Goal: Task Accomplishment & Management: Complete application form

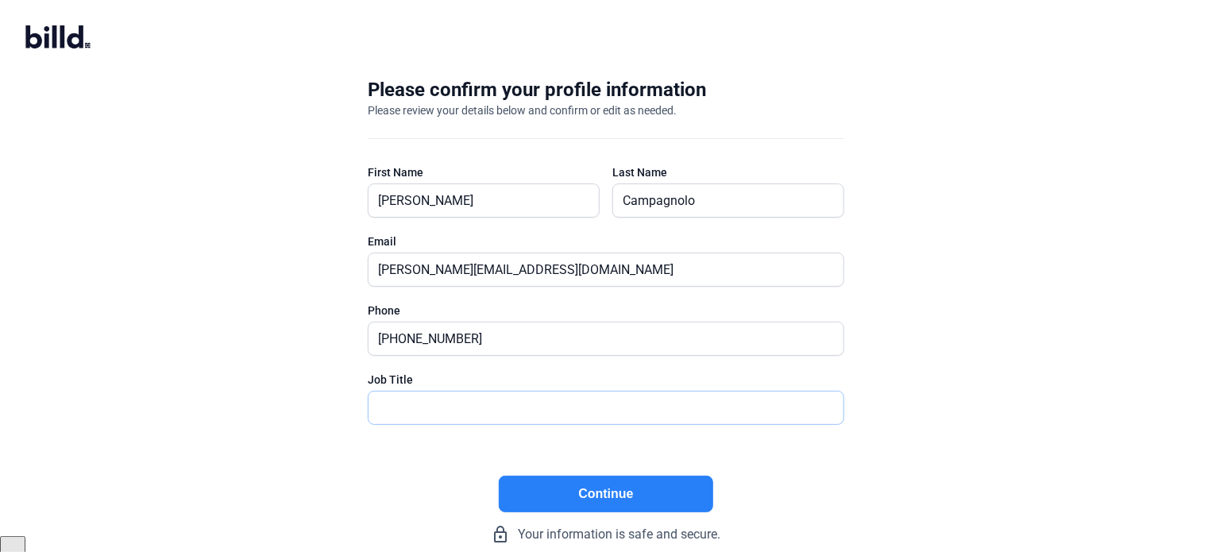
click at [434, 399] on input "text" at bounding box center [597, 408] width 457 height 33
click at [434, 399] on input "text" at bounding box center [606, 408] width 475 height 33
type input "Principal Owner"
click at [581, 493] on button "Continue" at bounding box center [606, 494] width 214 height 37
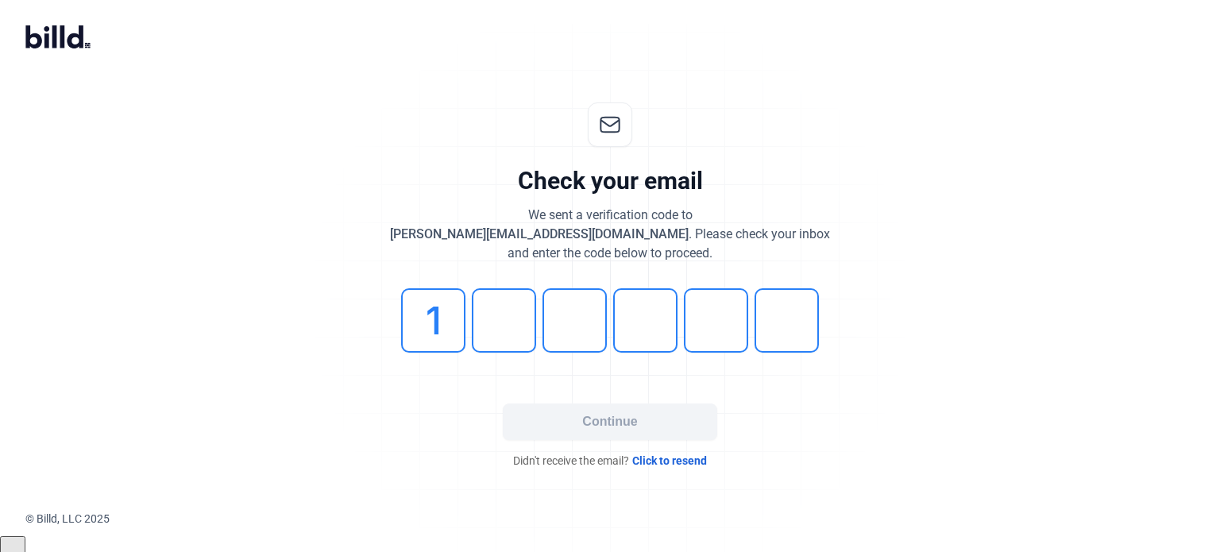
type input "1"
type input "0"
type input "4"
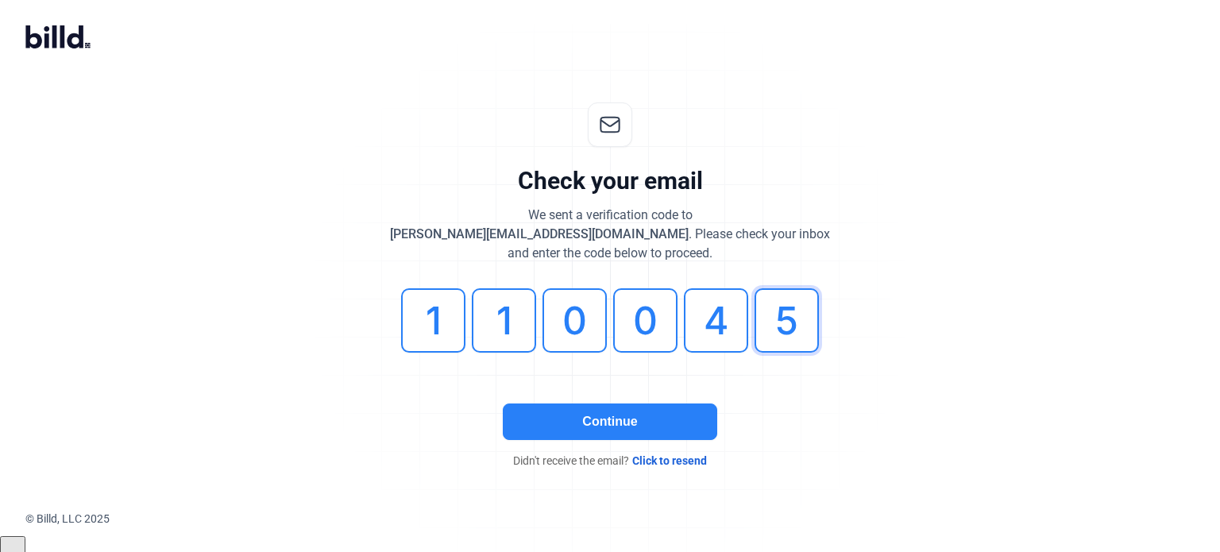
type input "5"
click at [646, 412] on button "Continue" at bounding box center [610, 421] width 214 height 37
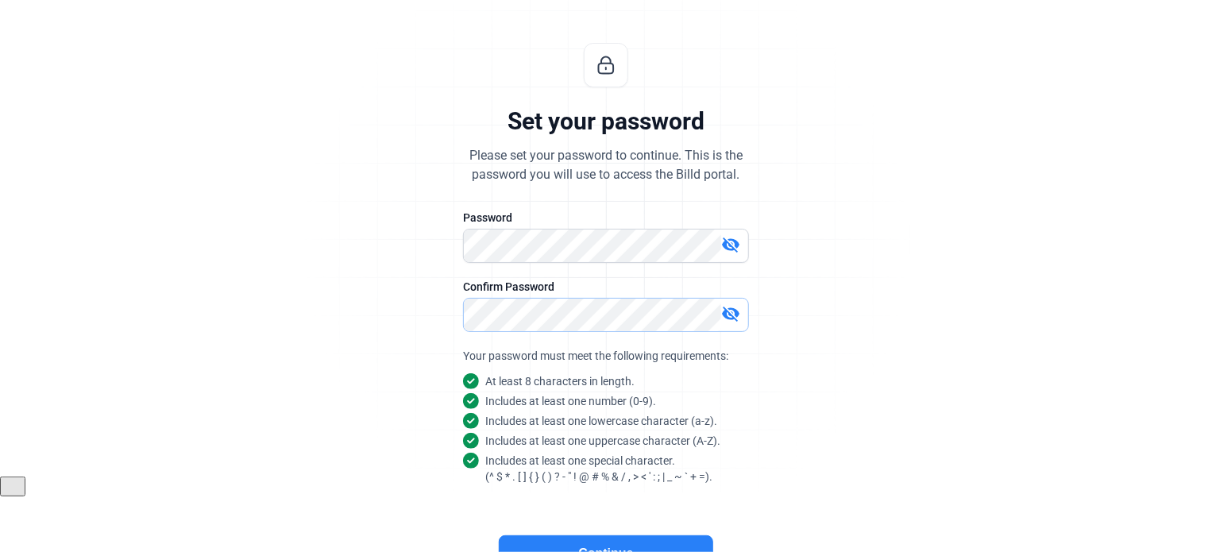
scroll to position [150, 0]
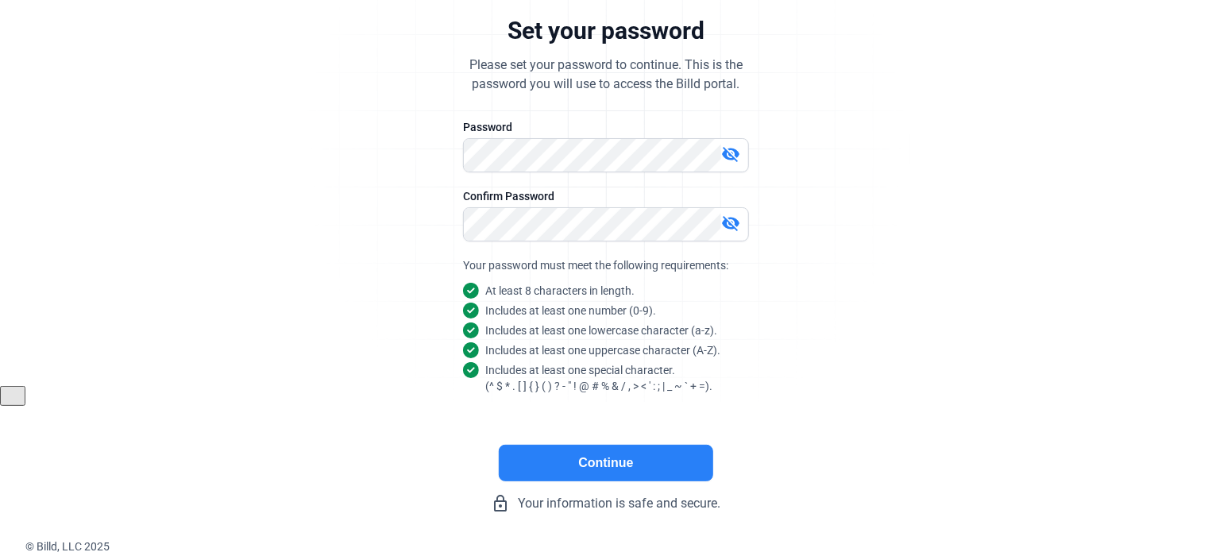
click at [572, 456] on button "Continue" at bounding box center [606, 463] width 214 height 37
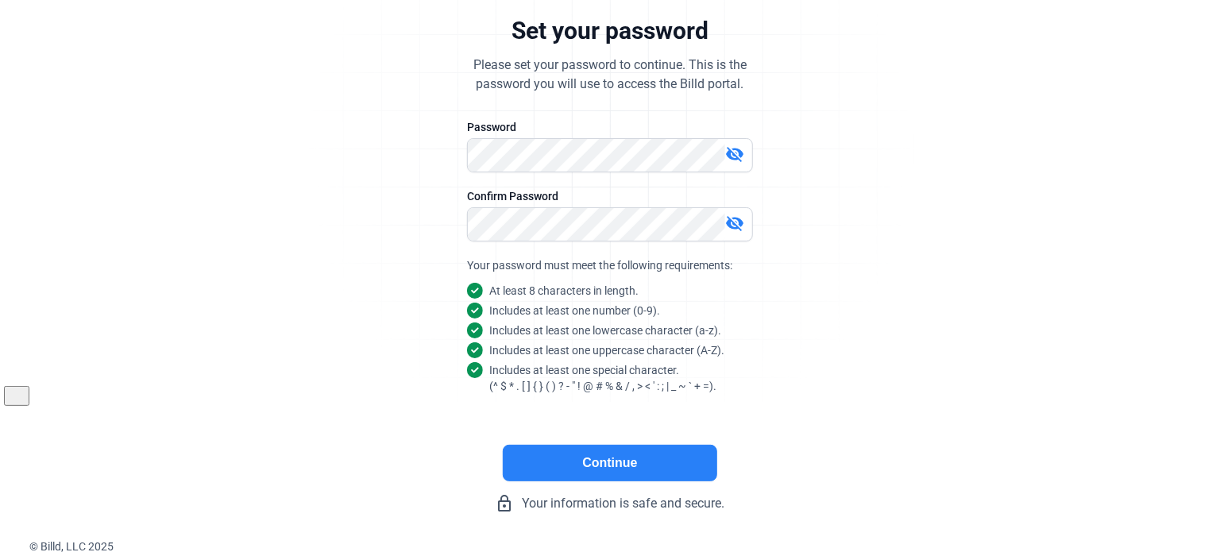
scroll to position [0, 0]
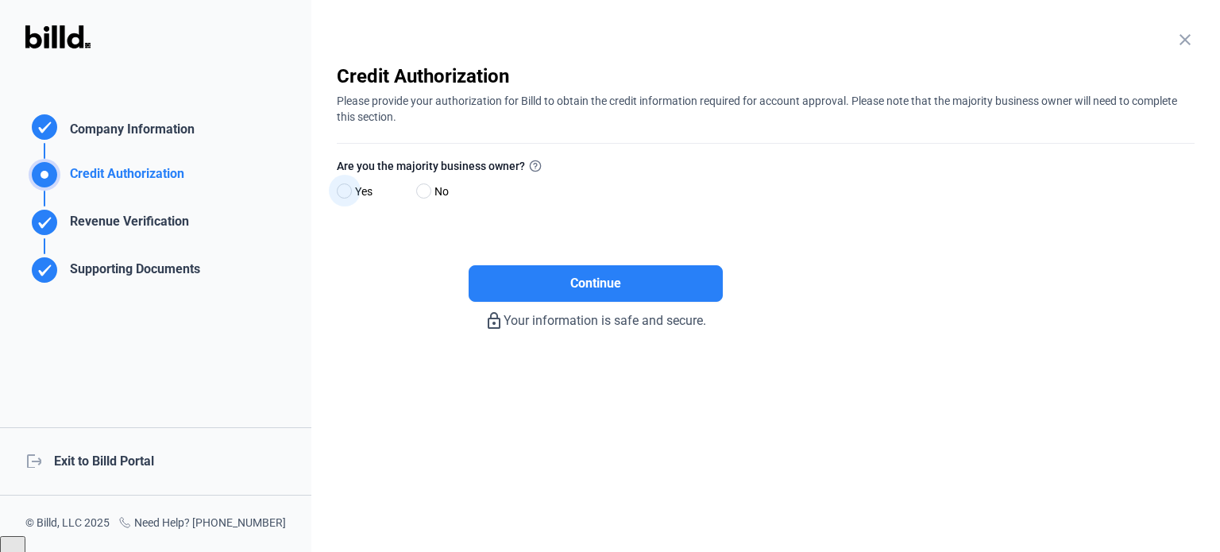
click at [355, 190] on span "Yes" at bounding box center [361, 191] width 24 height 19
click at [349, 190] on input "Yes" at bounding box center [343, 192] width 12 height 12
radio input "true"
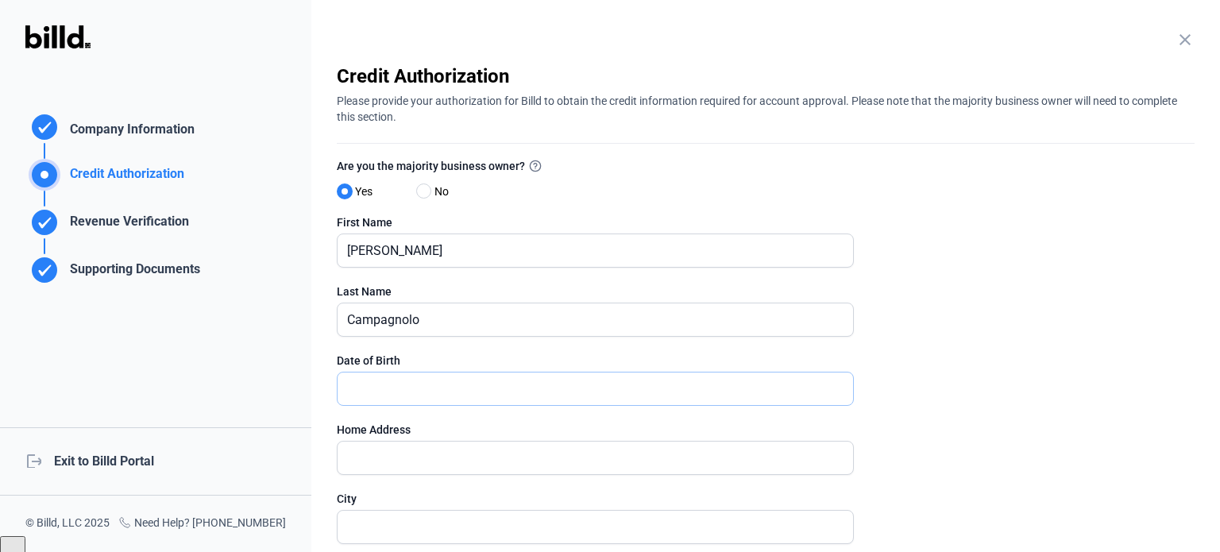
click at [406, 388] on input "text" at bounding box center [587, 388] width 498 height 33
type input "[DATE]"
click at [412, 459] on input "text" at bounding box center [587, 458] width 498 height 33
type input "780 Windlass Ct"
type input "Kissimmee"
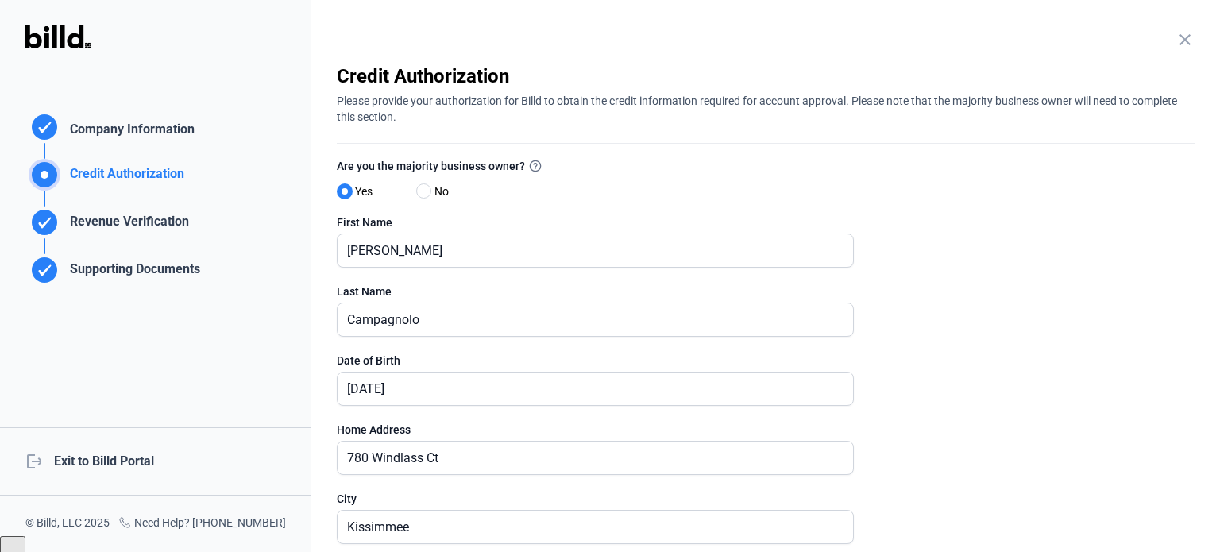
type input "34746"
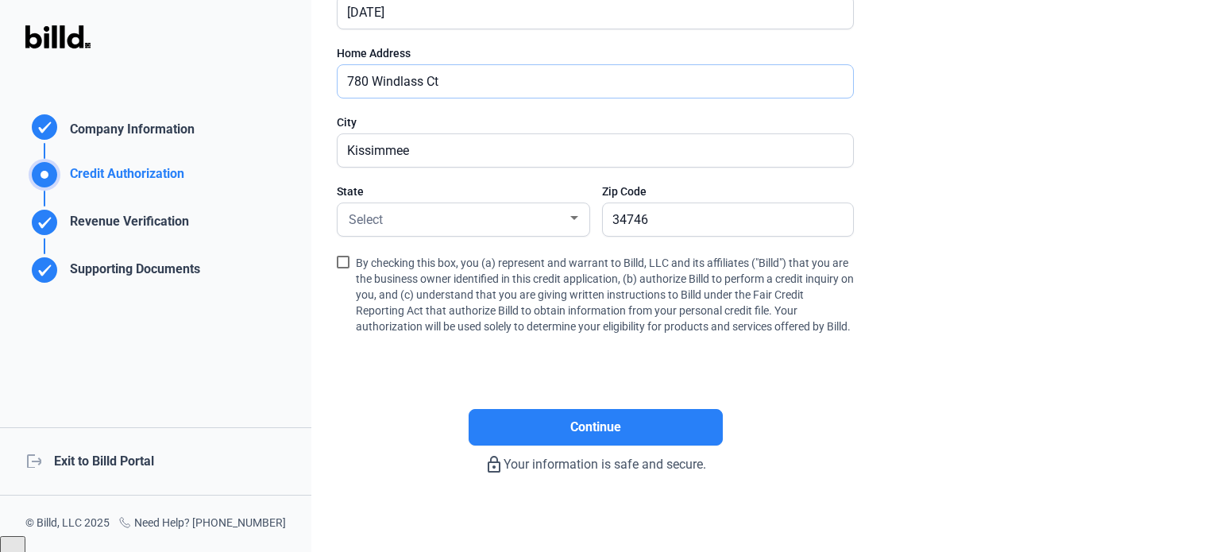
scroll to position [397, 0]
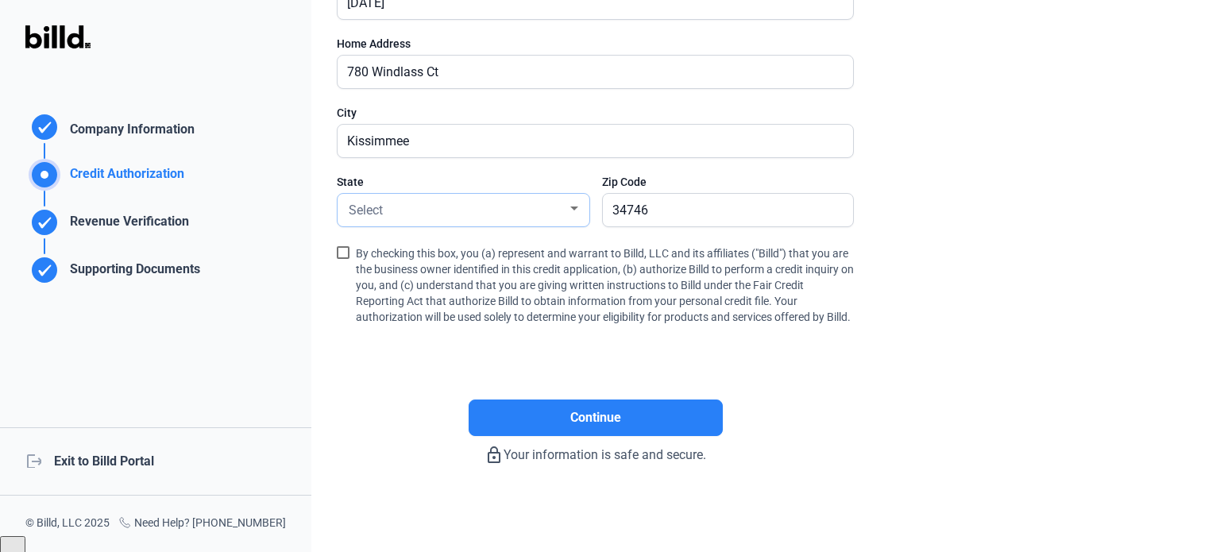
click at [435, 198] on div "Select" at bounding box center [456, 209] width 222 height 22
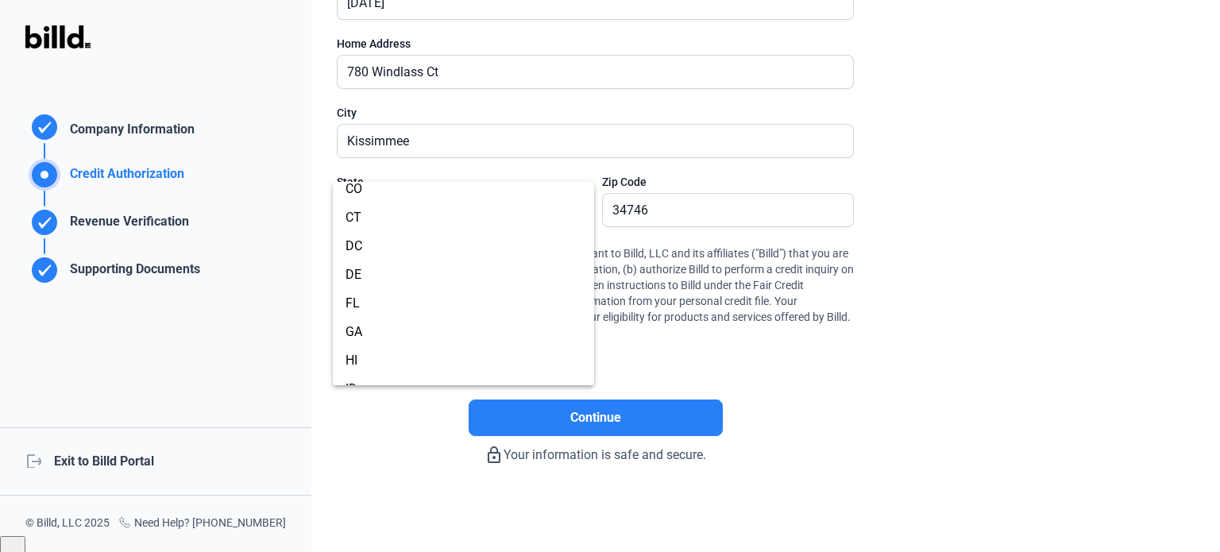
scroll to position [159, 0]
click at [369, 291] on span "FL" at bounding box center [463, 294] width 236 height 29
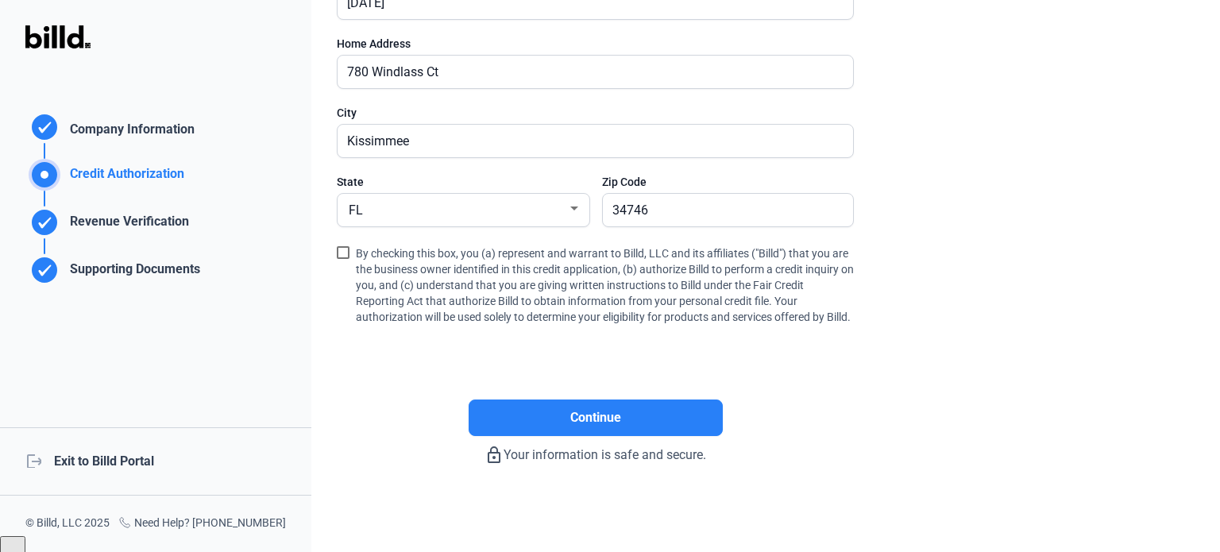
click at [343, 246] on span at bounding box center [343, 252] width 13 height 13
click at [0, 0] on input "By checking this box, you (a) represent and warrant to Billd, LLC and its affil…" at bounding box center [0, 0] width 0 height 0
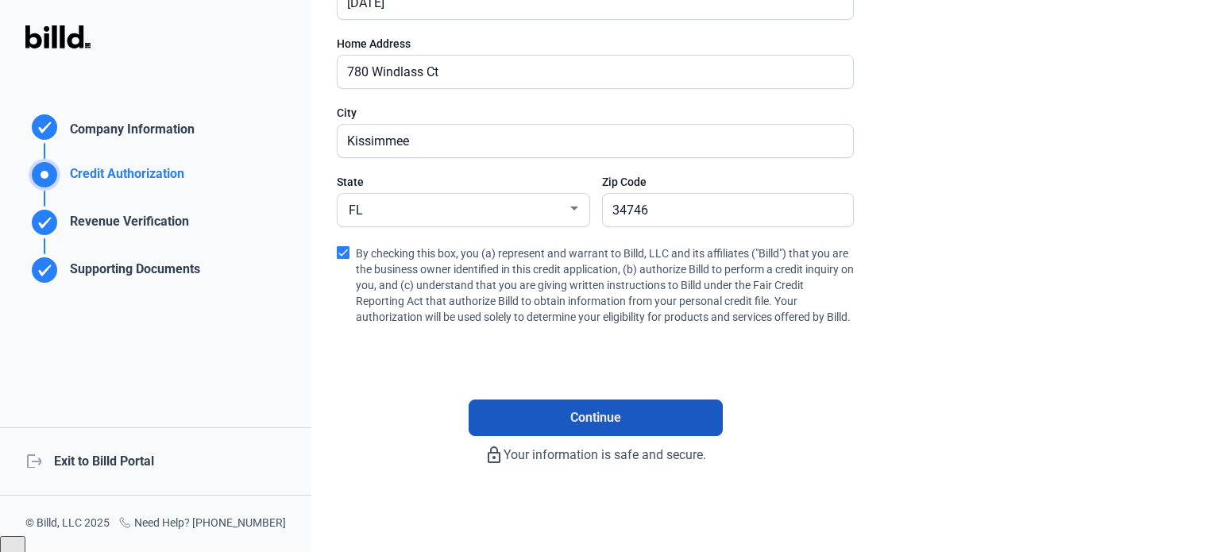
click at [558, 420] on button "Continue" at bounding box center [596, 417] width 254 height 37
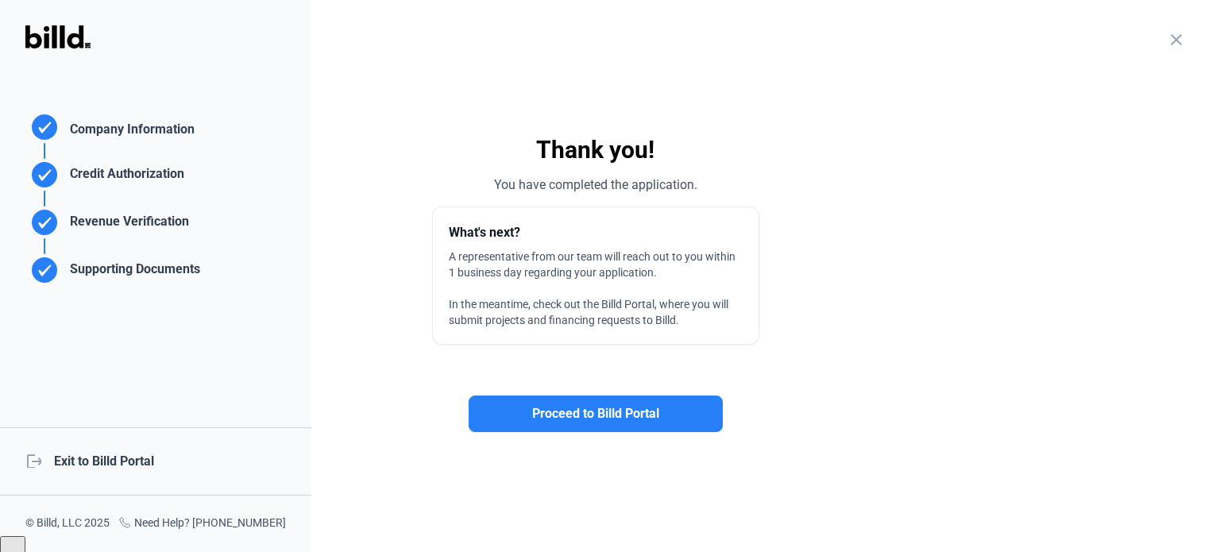
scroll to position [0, 0]
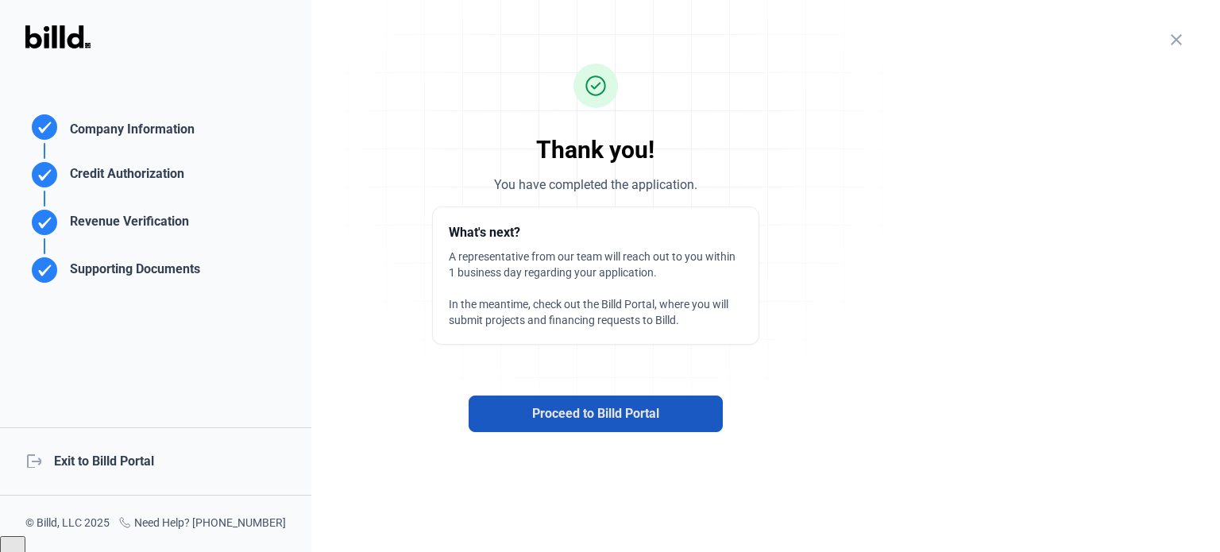
click at [589, 412] on span "Proceed to Billd Portal" at bounding box center [595, 413] width 127 height 19
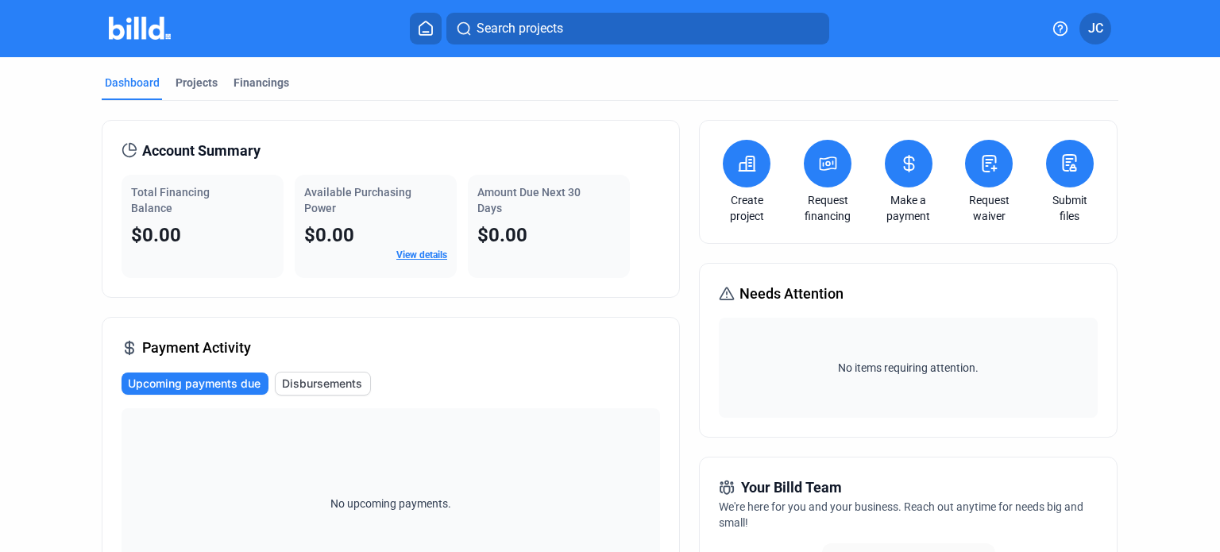
click at [750, 168] on icon at bounding box center [747, 163] width 16 height 14
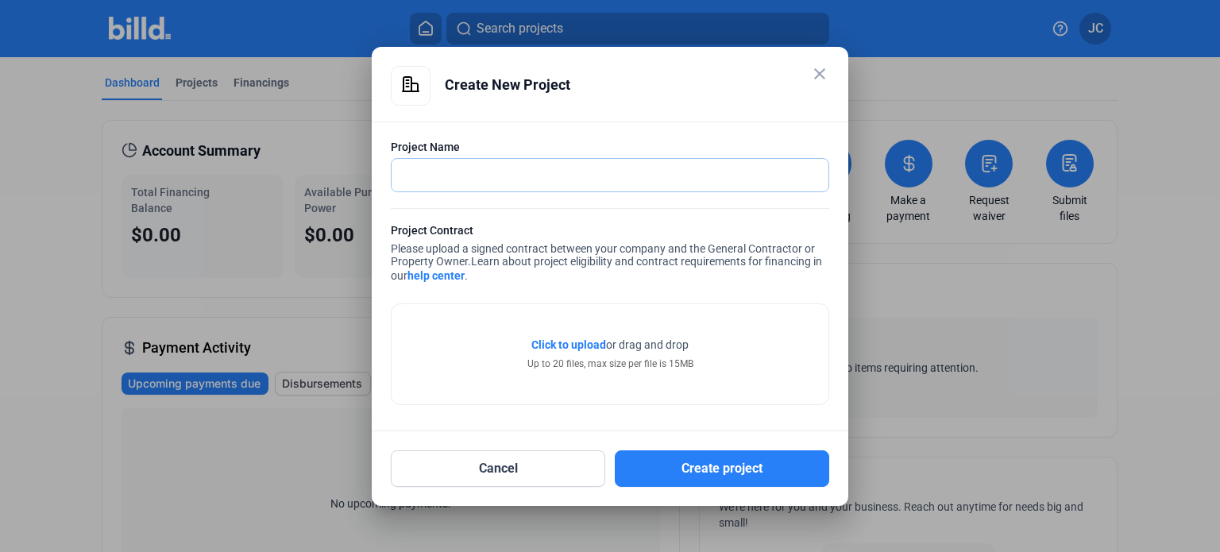
click at [562, 181] on input "text" at bounding box center [601, 175] width 419 height 33
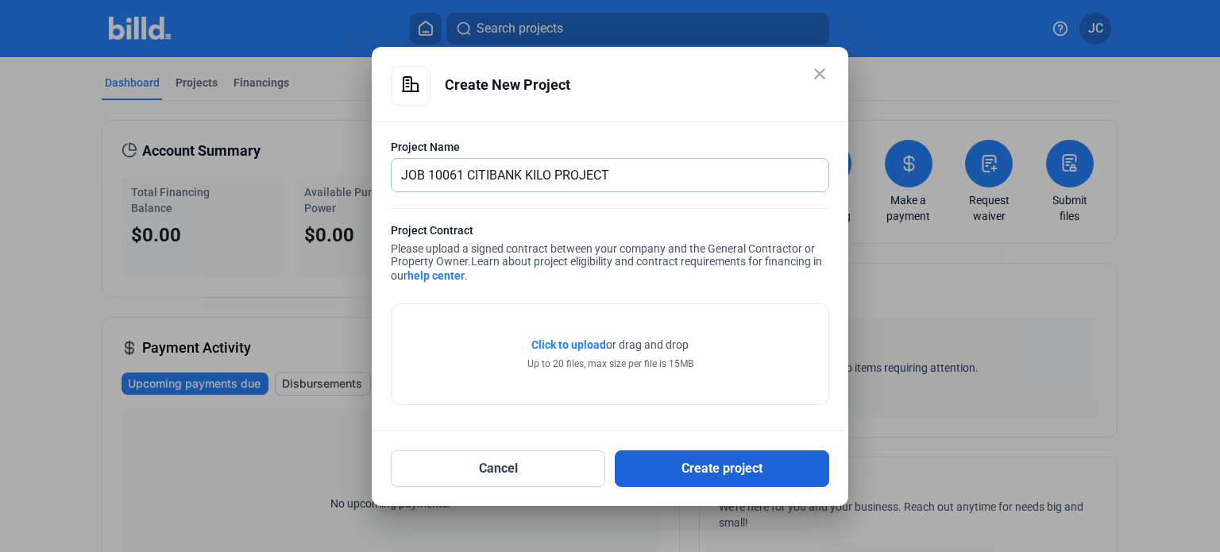
type input "JOB 10061 CITIBANK KILO PROJECT"
click at [728, 461] on button "Create project" at bounding box center [722, 468] width 214 height 37
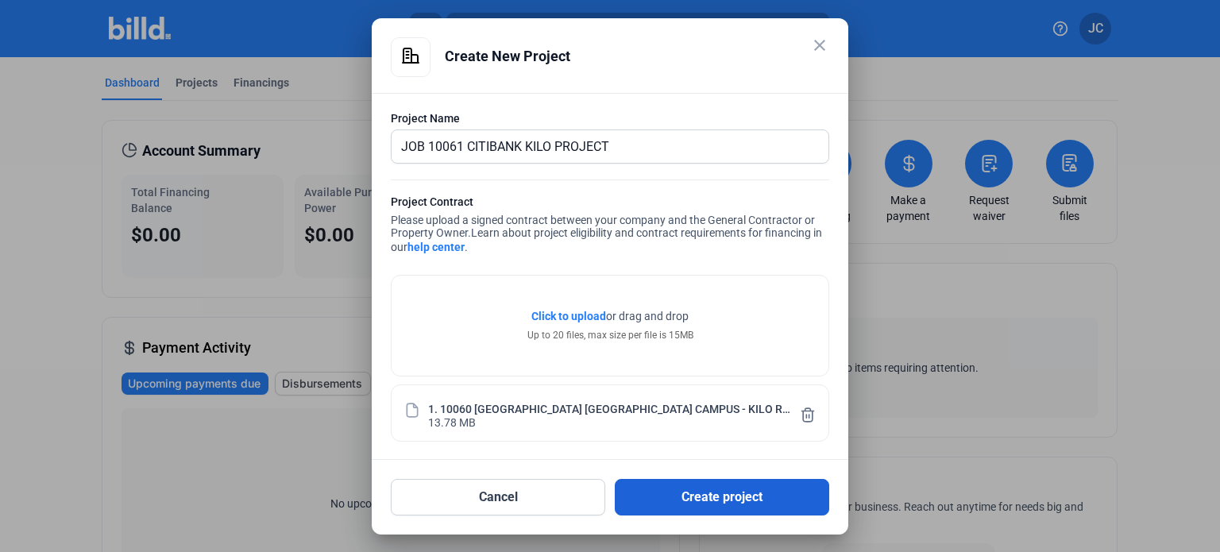
click at [718, 500] on button "Create project" at bounding box center [722, 497] width 214 height 37
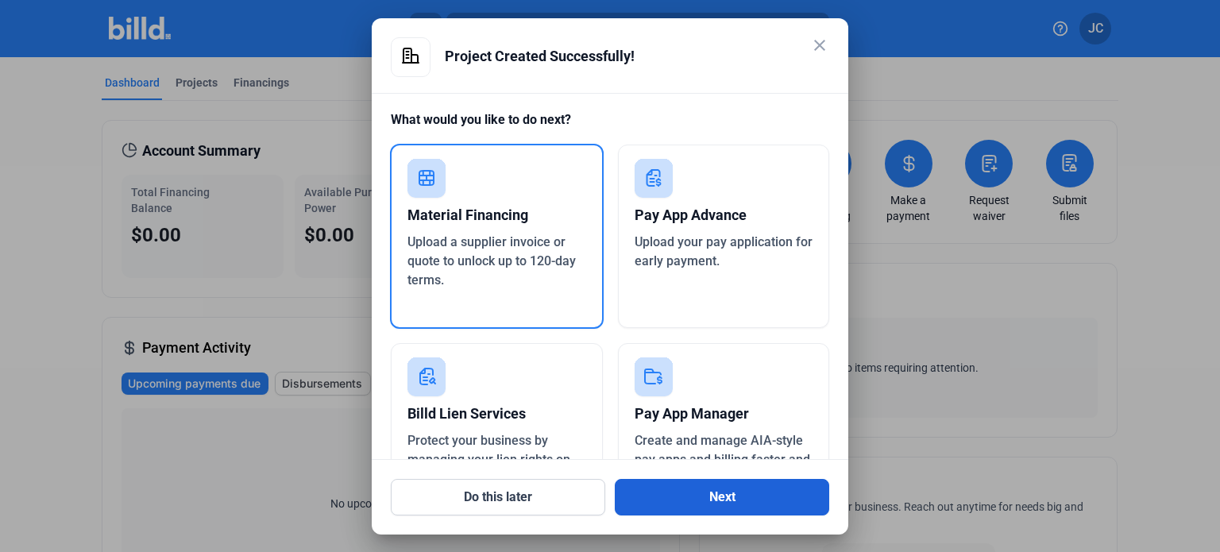
click at [723, 495] on button "Next" at bounding box center [722, 497] width 214 height 37
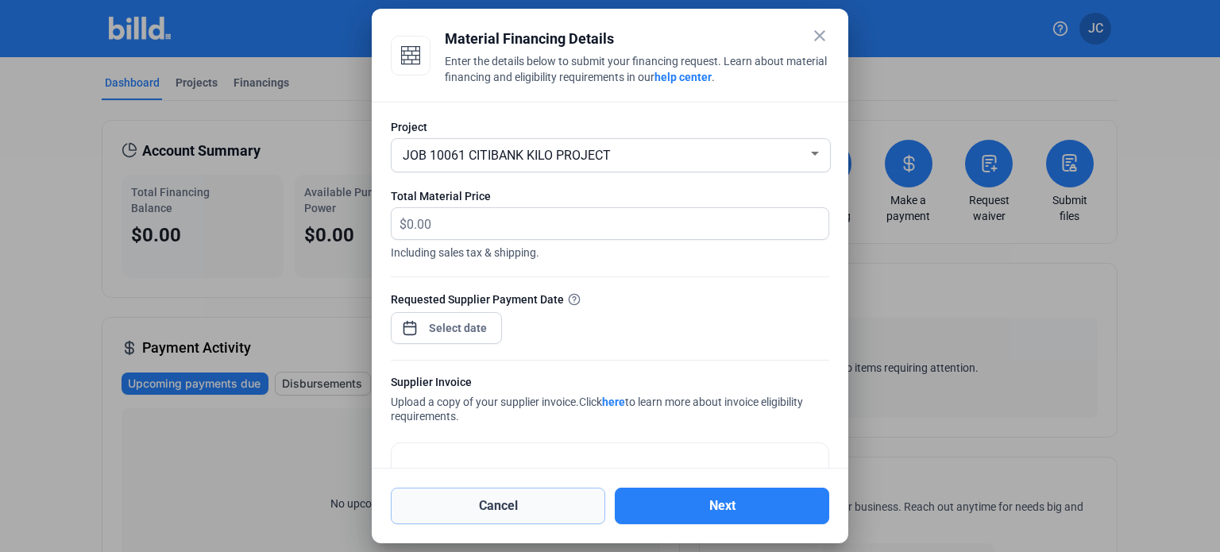
click at [502, 505] on button "Cancel" at bounding box center [498, 506] width 214 height 37
